Goal: Find specific page/section: Find specific page/section

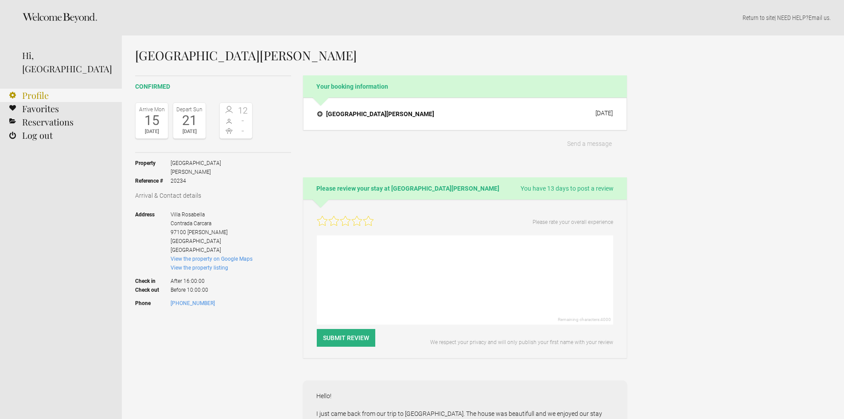
click at [51, 89] on link "Profile" at bounding box center [61, 95] width 122 height 13
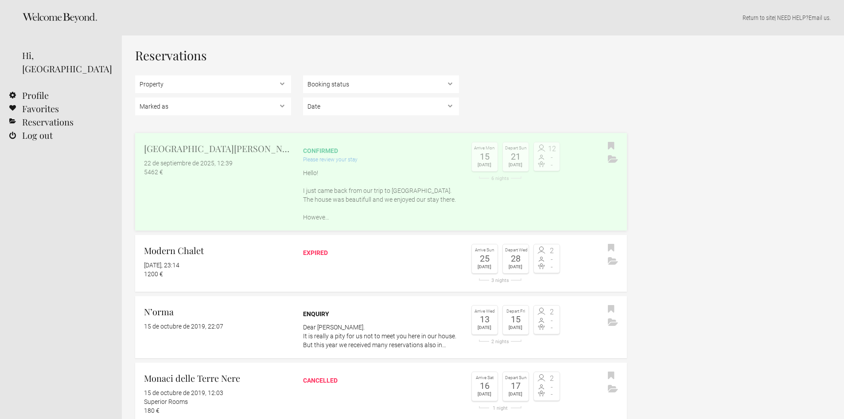
click at [356, 171] on p "Hello! I just came back from our trip to [GEOGRAPHIC_DATA]. The house was beaut…" at bounding box center [381, 194] width 156 height 53
